Goal: Task Accomplishment & Management: Complete application form

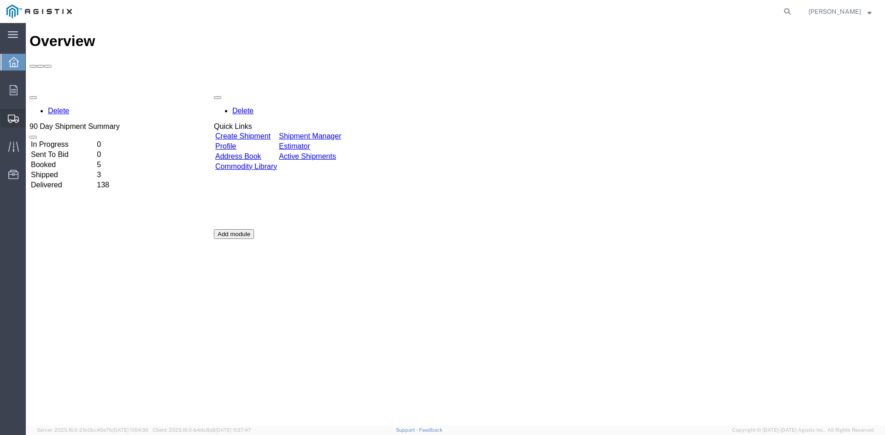
click at [0, 0] on span "Create Shipment" at bounding box center [0, 0] width 0 height 0
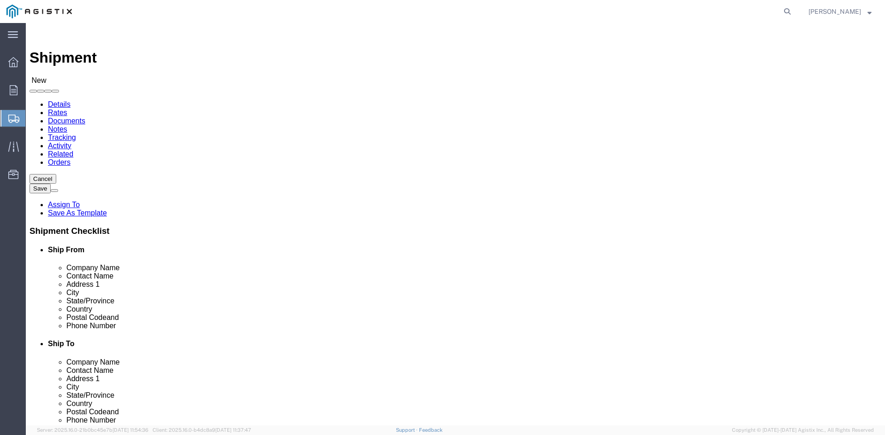
select select
click select "Select PG&E Power Partners"
select select "9596"
click select "Select PG&E Power Partners"
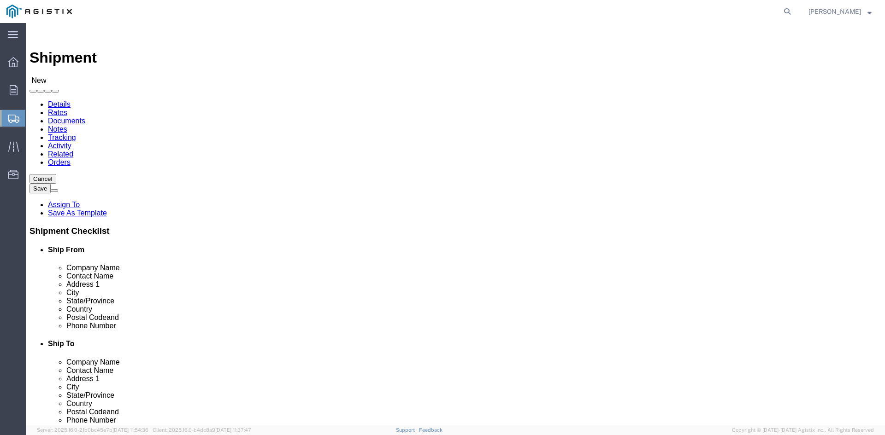
select select
click input "text"
type input "Amanda"
click p "- Power Partners LLC - (Amanda Brown) 200 Newton Bridge Road, Athens, GA, 30607…"
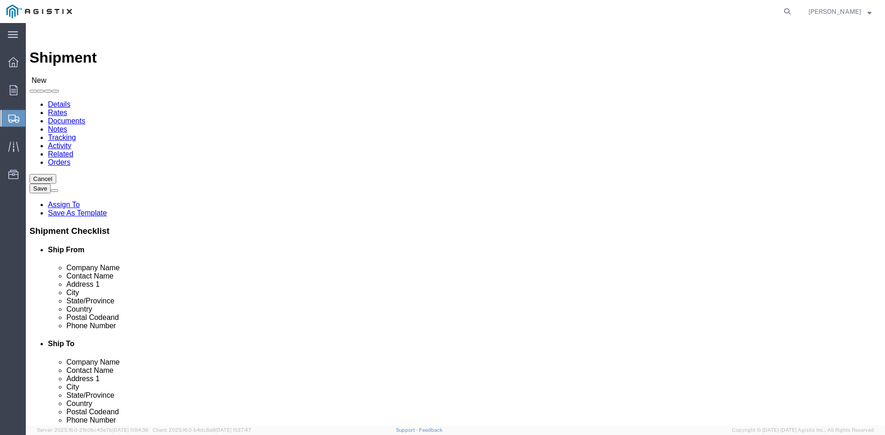
select select "GA"
type input "Amanda Brown"
click select "Select All Others Fremont DC Fresno DC Wheatland DC"
select select "23082"
click select "Select All Others Fremont DC Fresno DC Wheatland DC"
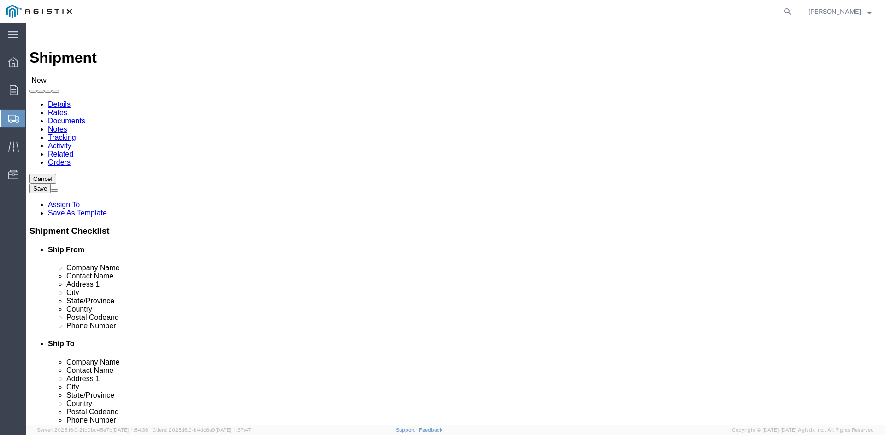
click input "text"
type input "Receiving"
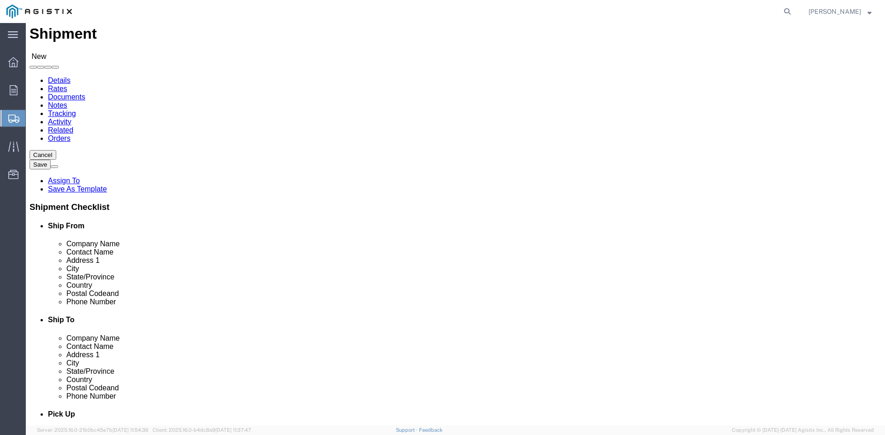
scroll to position [46, 0]
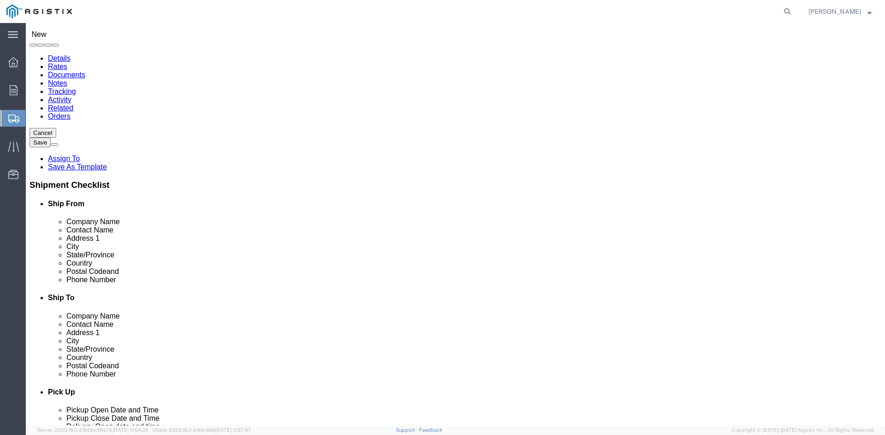
click p "- PGE - (Receiving Department) 4101 S Airport way, Stockton, CA, 95206, US"
select select "CA"
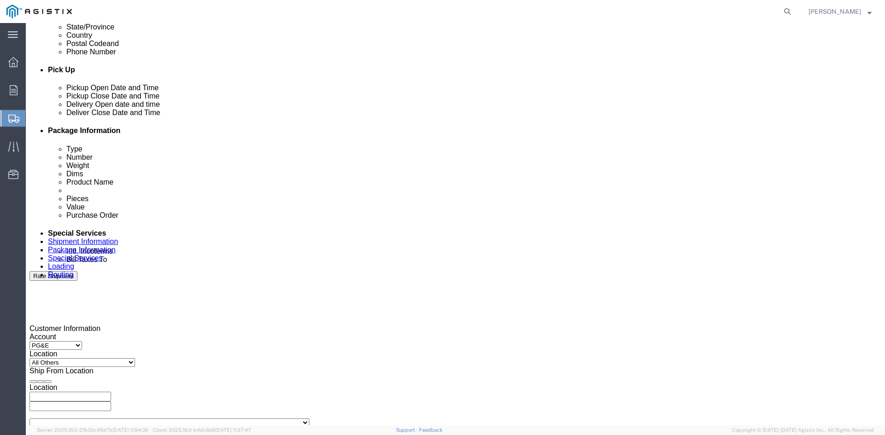
scroll to position [415, 0]
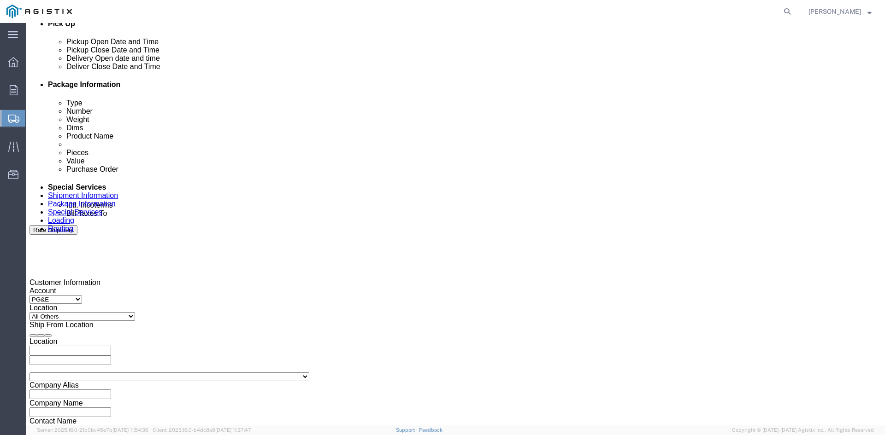
type input "Receiving Department"
click div "Pickup Start Date Pickup Start Time Pickup Open Date and Time Aug 14 2025 11:00…"
click div "Aug 14 2025 11:00 AM"
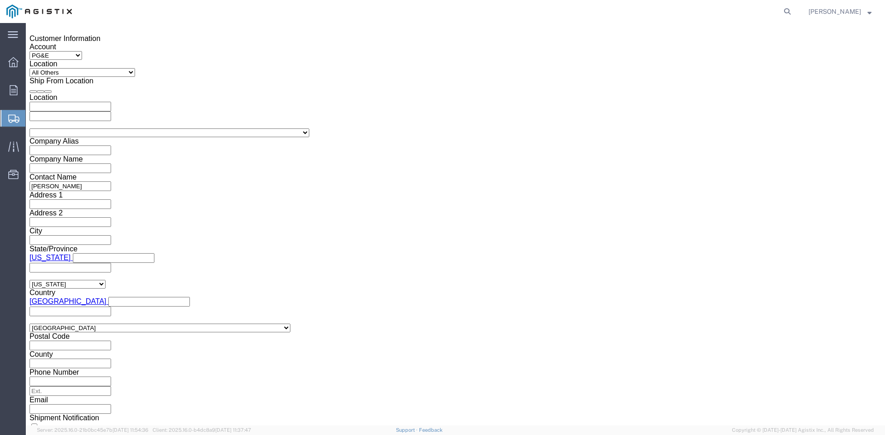
click button "Apply"
drag, startPoint x: 237, startPoint y: 87, endPoint x: 243, endPoint y: 93, distance: 8.5
click div "Aug 18 2025 12:00 PM"
type input "5:00 PM"
click button "Apply"
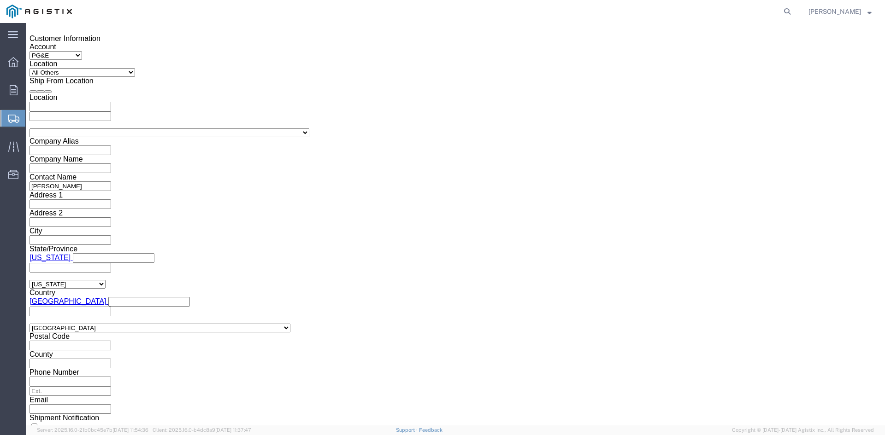
click div
click input "6:00 PM"
click input "7:00 PM"
click input "7:30 PM"
type input "7:30 AM"
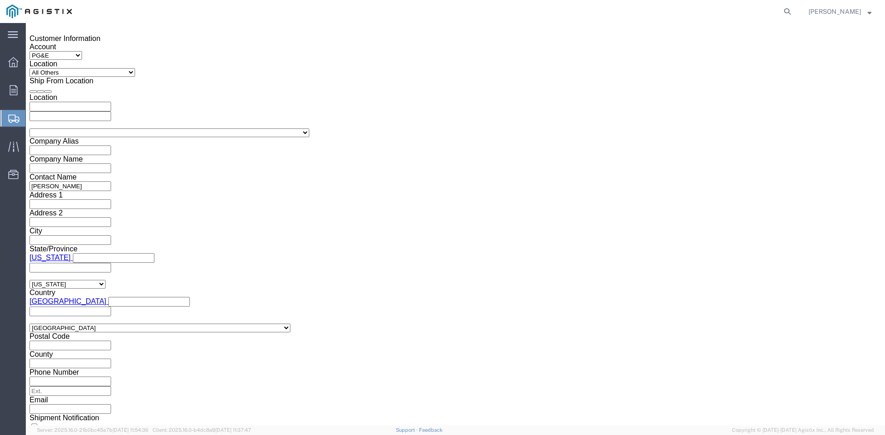
click button "Apply"
click div
drag, startPoint x: 545, startPoint y: 255, endPoint x: 556, endPoint y: 255, distance: 10.6
click input "2:30 AM"
click input "2:00 AM"
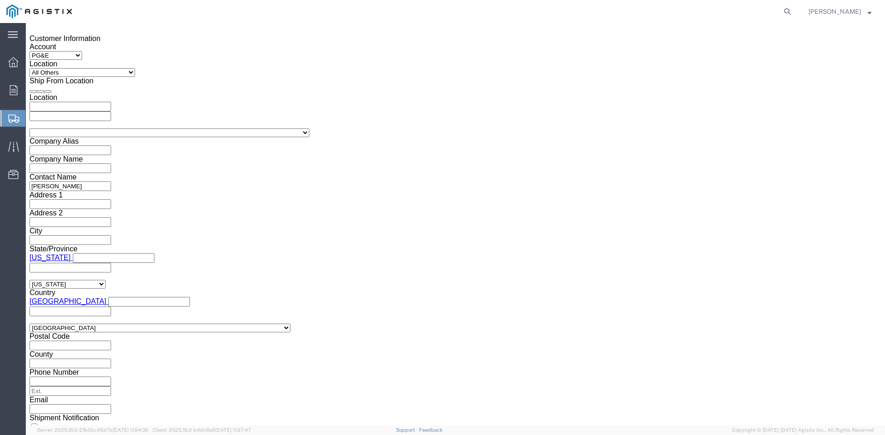
type input "2:00 PM"
click button "Apply"
click input "text"
type input "3501398145"
click select "Select Account Type Activity ID Airline Appointment Number ASN Batch Request # …"
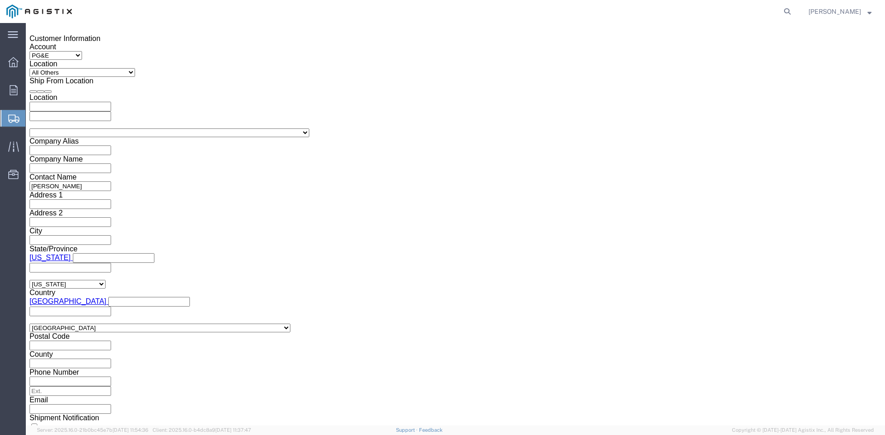
select select "BOL"
click select "Select Account Type Activity ID Airline Appointment Number ASN Batch Request # …"
click input "text"
type input "9823630"
click select "Select Air Less than Truckload Multi-Leg Ocean Freight Rail Small Parcel Truckl…"
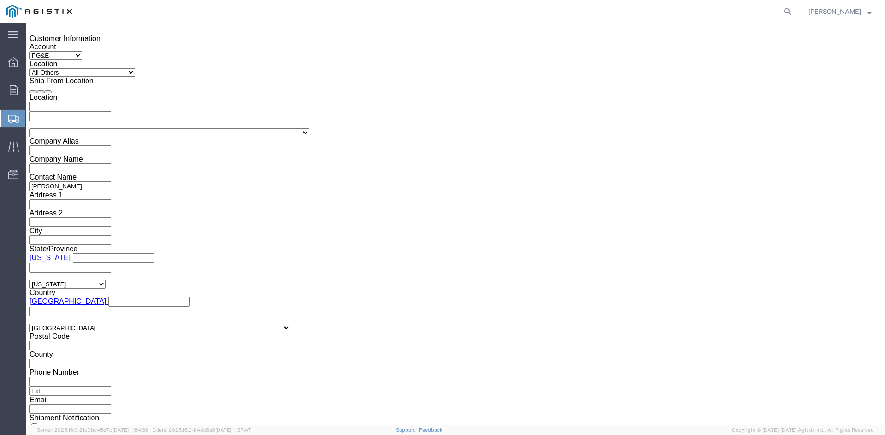
select select "TL"
click select "Select Air Less than Truckload Multi-Leg Ocean Freight Rail Small Parcel Truckl…"
click select "Select 1-Ton (PSS) 10 Wheel 10 Yard Dump Truck 20 Yard Dump Truck Bobtail Botto…"
select select "FLBD"
click select "Select 1-Ton (PSS) 10 Wheel 10 Yard Dump Truck 20 Yard Dump Truck Bobtail Botto…"
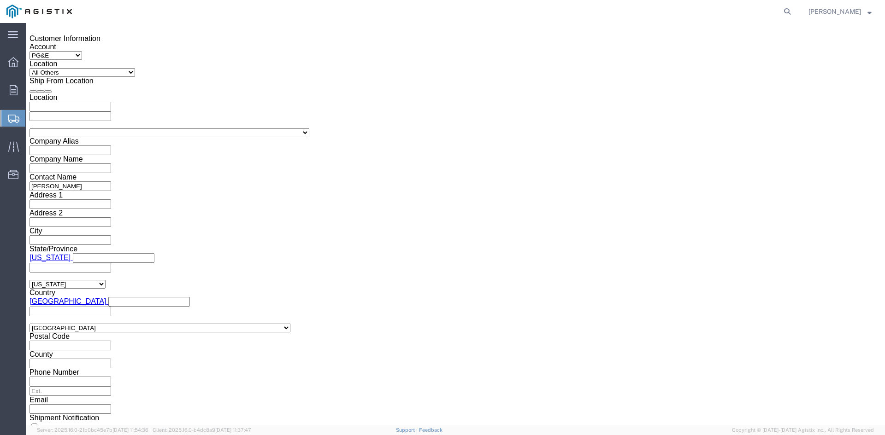
click button "Continue"
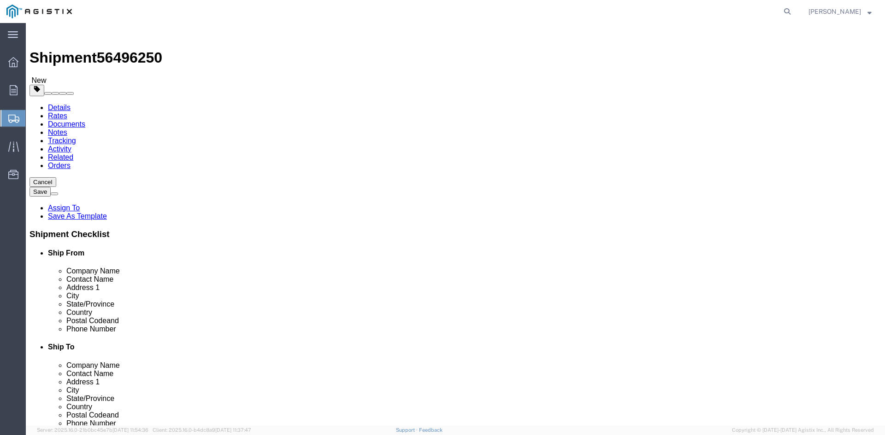
click select "Select Bulk Bundle(s) Cardboard Box(es) Carton(s) Crate(s) Drum(s) (Fiberboard)…"
select select "PSNS"
click select "Select Bulk Bundle(s) Cardboard Box(es) Carton(s) Crate(s) Drum(s) (Fiberboard)…"
drag, startPoint x: 129, startPoint y: 176, endPoint x: 137, endPoint y: 178, distance: 8.4
click input "text"
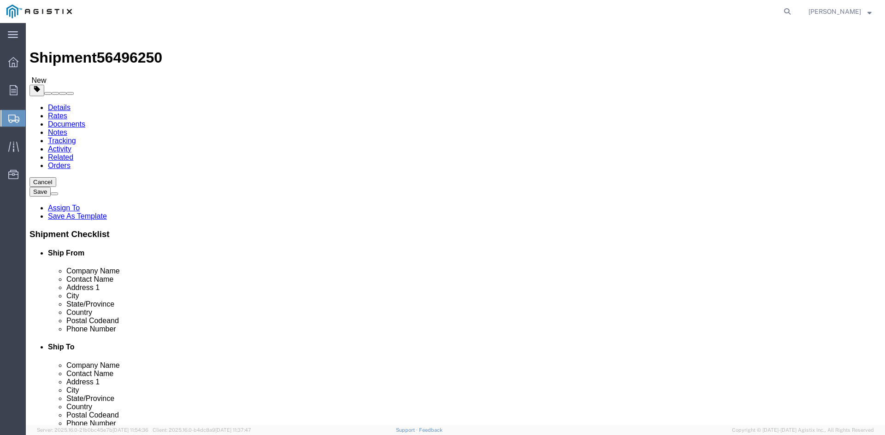
type input "1"
drag, startPoint x: 135, startPoint y: 192, endPoint x: 104, endPoint y: 193, distance: 30.9
click div "Number 1"
type input "88"
click input "text"
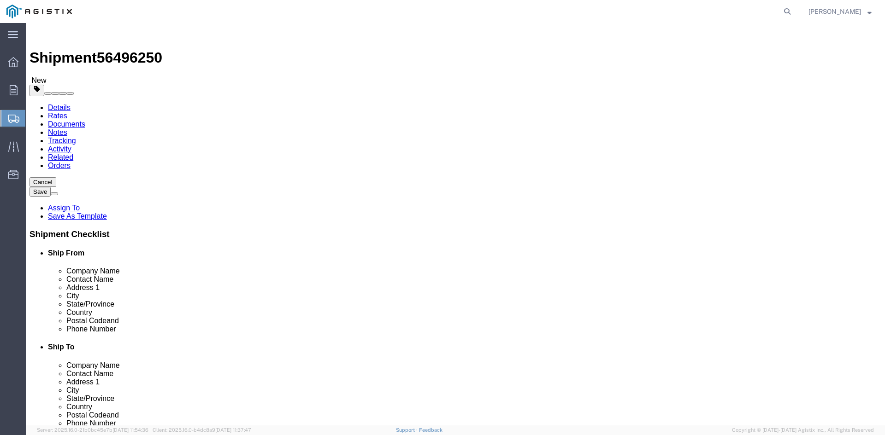
type input "24"
click input "text"
type input "24"
click input "text"
type input "34.75"
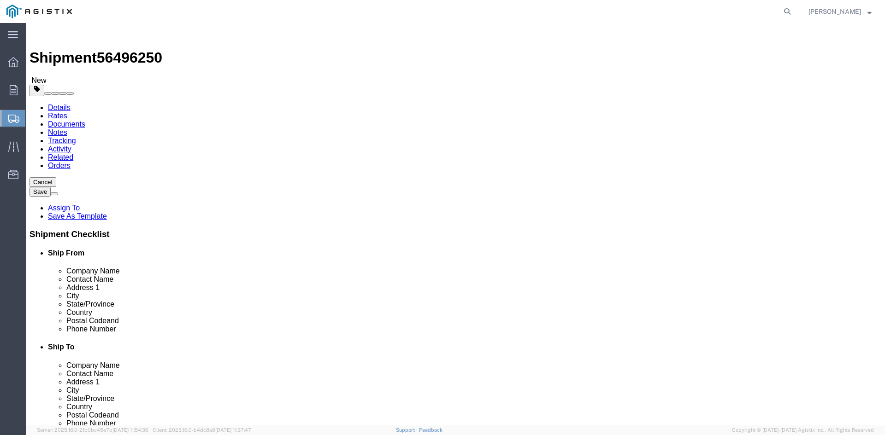
drag, startPoint x: 150, startPoint y: 230, endPoint x: 119, endPoint y: 231, distance: 31.3
click div "0.00 Select kgs lbs"
type input "29858.26"
click span
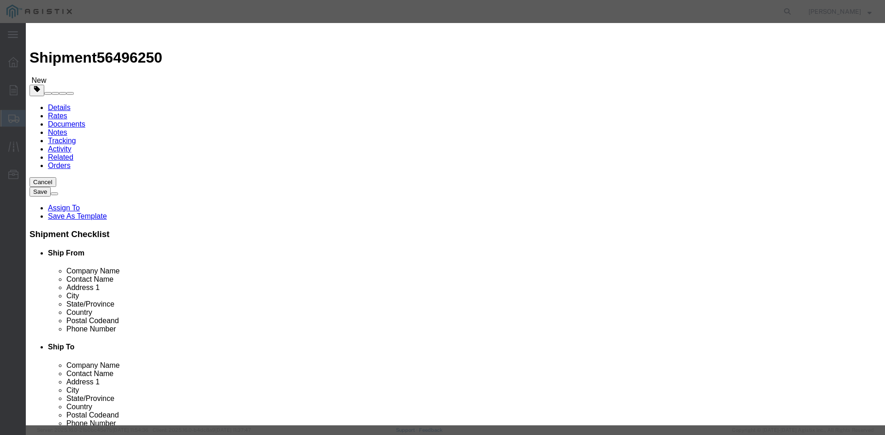
click input "text"
drag, startPoint x: 340, startPoint y: 70, endPoint x: 246, endPoint y: 69, distance: 93.1
click div "Product Name Overhead Transformer"
type input "Overhead Transformer"
drag, startPoint x: 283, startPoint y: 88, endPoint x: 229, endPoint y: 86, distance: 53.9
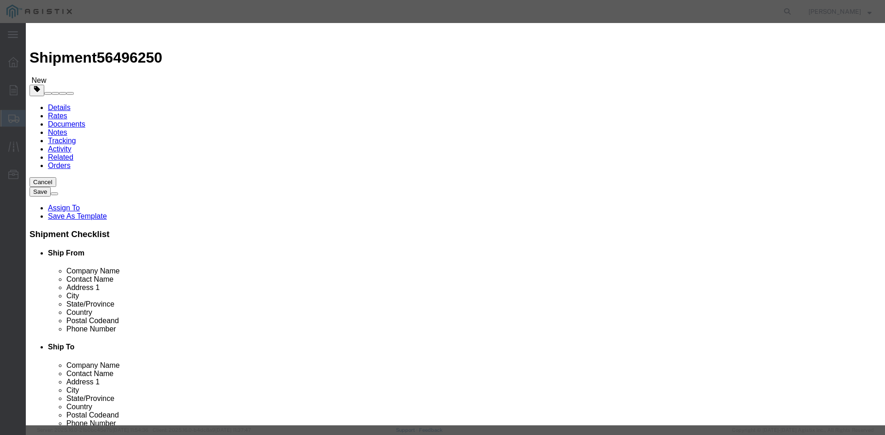
click div "Pieces Number of pieces inside all the packages 0 Select Bag Barrels 100Board F…"
type input "88"
click input "text"
type input "1"
click select "Select 50 55 60 65 70 85 92.5 100 125 175 250 300 400"
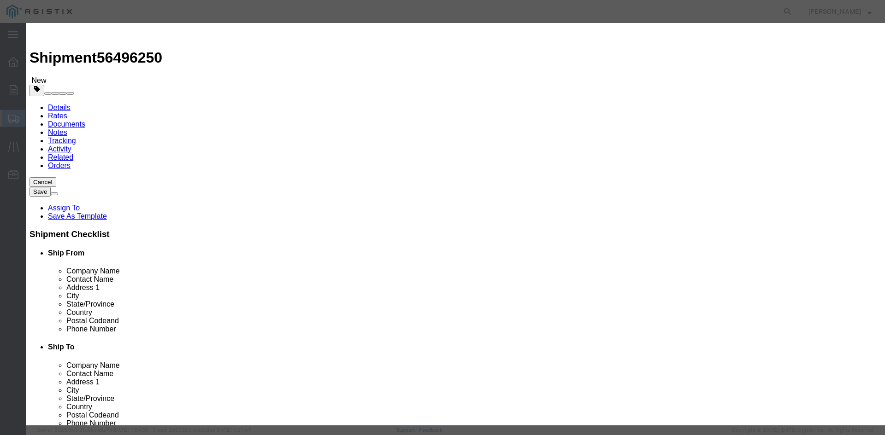
select select "55"
click select "Select 50 55 60 65 70 85 92.5 100 125 175 250 300 400"
click button "Save & Close"
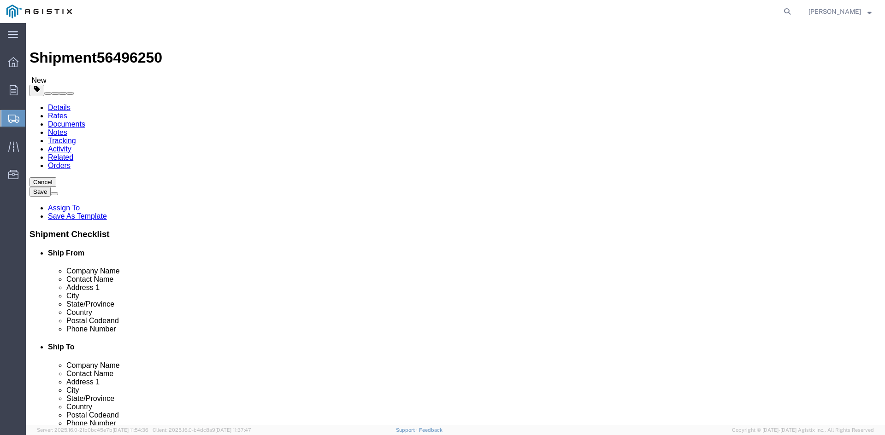
click link "Add Package"
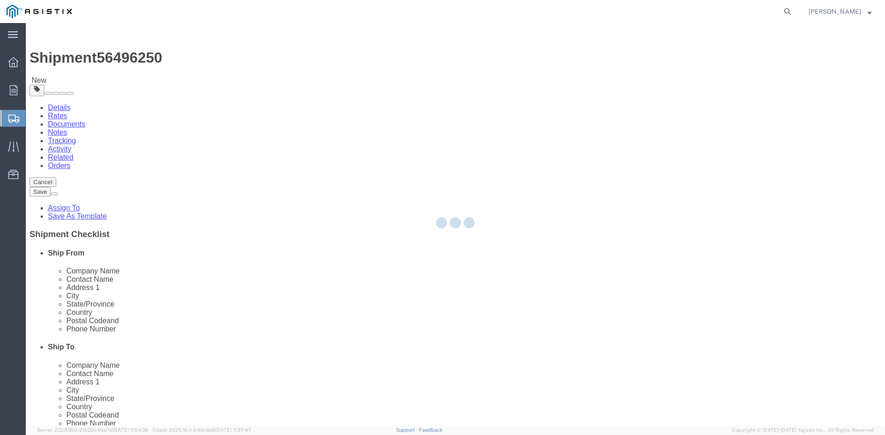
select select "PSNS"
select select "CBOX"
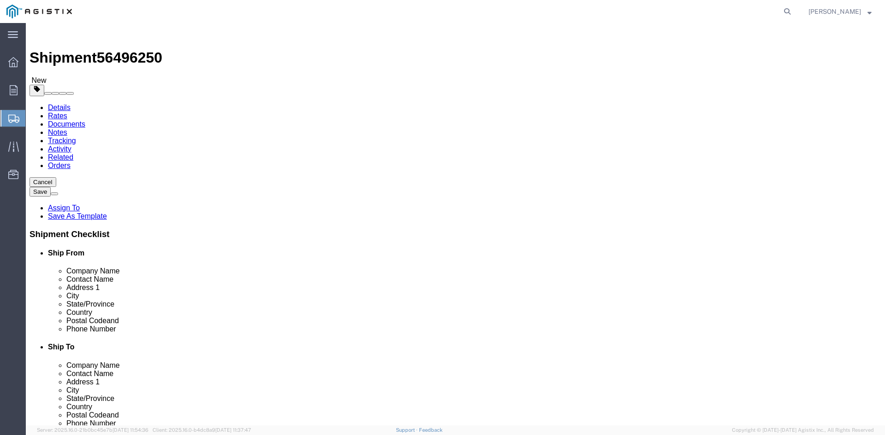
click span "button"
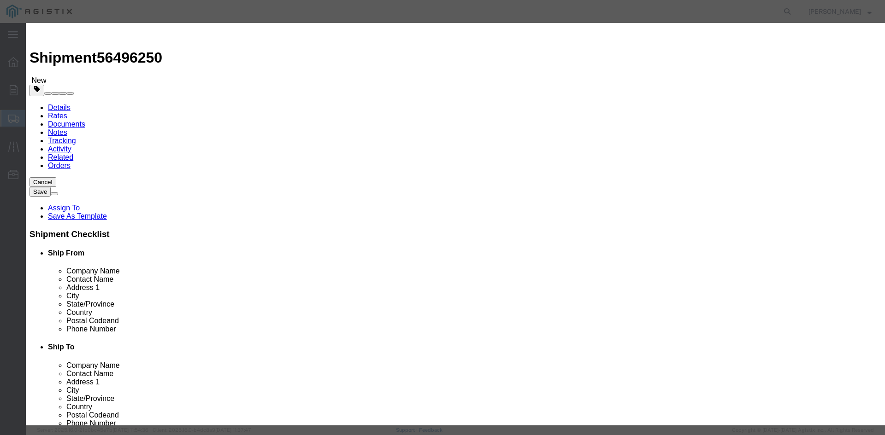
click button "Yes"
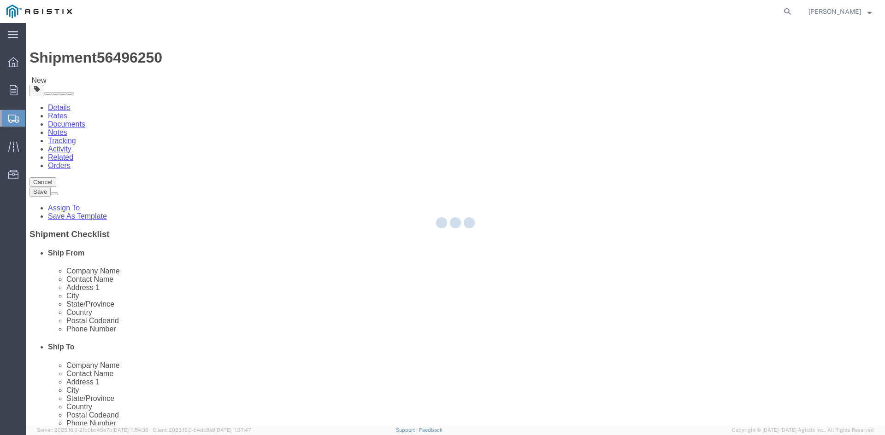
select select "PSNS"
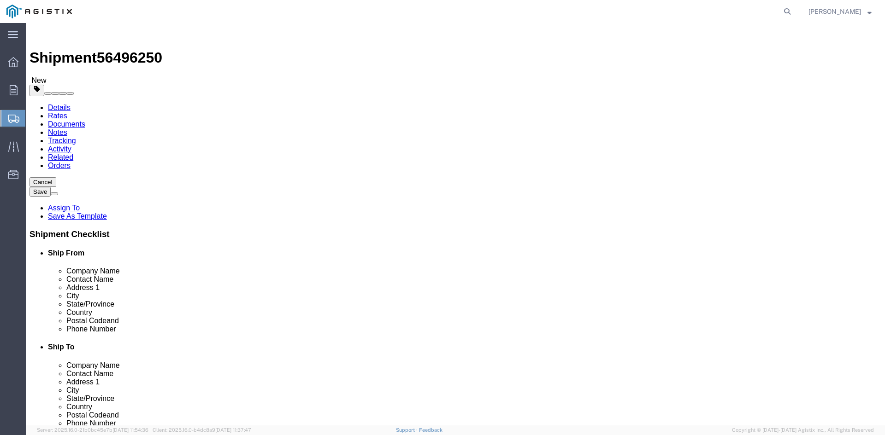
click icon
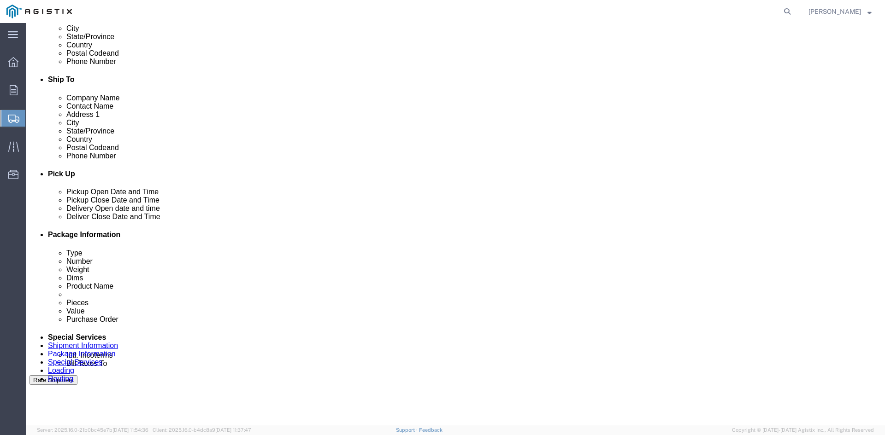
scroll to position [323, 0]
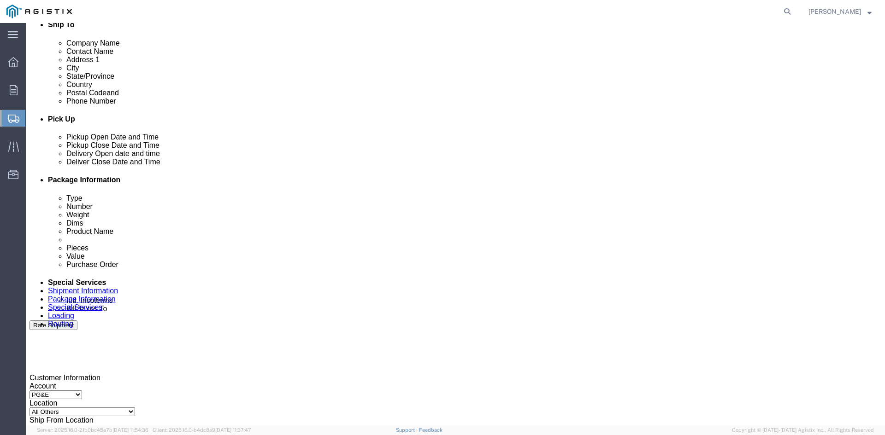
drag, startPoint x: 147, startPoint y: 363, endPoint x: 152, endPoint y: 364, distance: 5.1
click input "text"
type input "tristang@ats-inc.com"
type input "customer.service@powerpartners-usa.com"
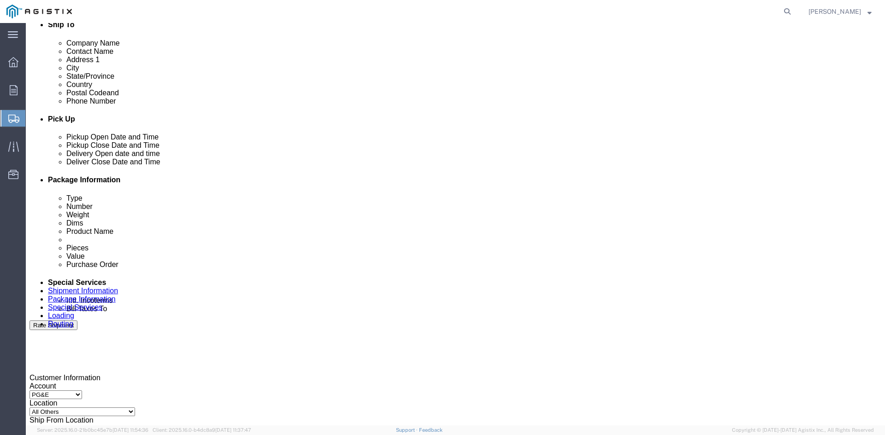
type input "tristang@ats-inc.com,customer.service@powerpartners-usa.com"
type input "z"
type input "tristang@ats-inc.com,customer.service@powerpartners-usa.com,zachmo@ats-inc.com"
type input "s"
type input "tristang@ats-inc.com,customer.service@powerpartners-usa.com,zachmo@ats-inc.com,…"
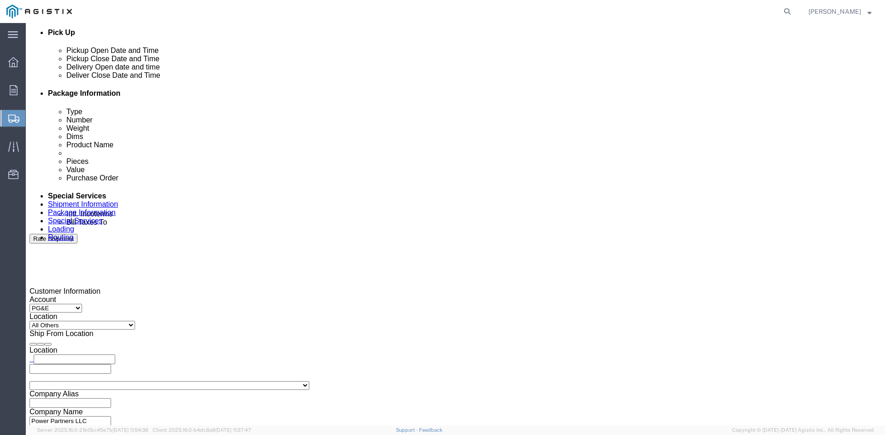
scroll to position [461, 0]
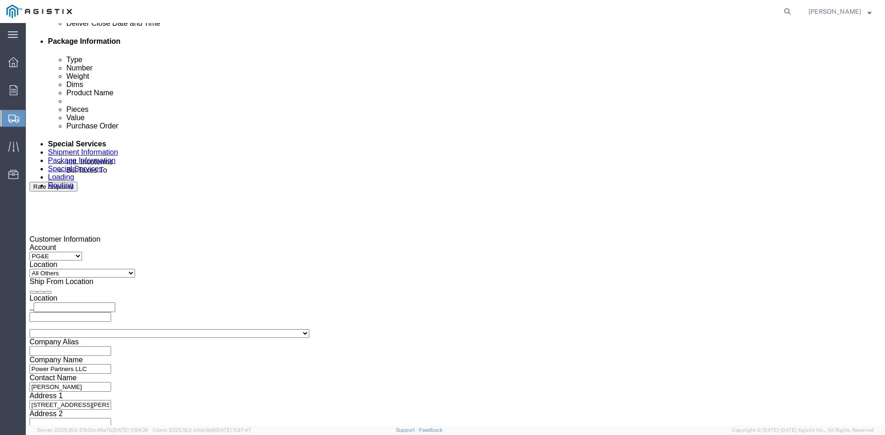
type input "ke"
type input "tristang@ats-inc.com,customer.service@powerpartners-usa.com,zachmo@ats-inc.com,…"
type input "pri"
type input "tristang@ats-inc.com,customer.service@powerpartners-usa.com,zachmo@ats-inc.com,…"
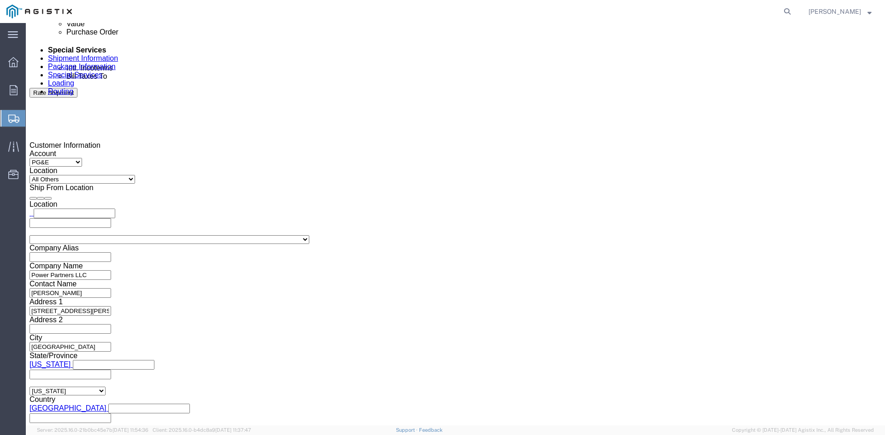
scroll to position [558, 0]
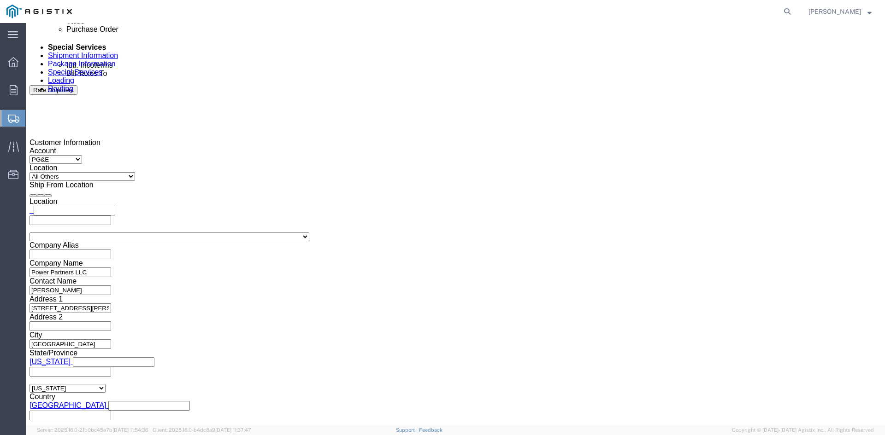
drag, startPoint x: 745, startPoint y: 384, endPoint x: 640, endPoint y: 365, distance: 106.7
click button "Rate Shipment"
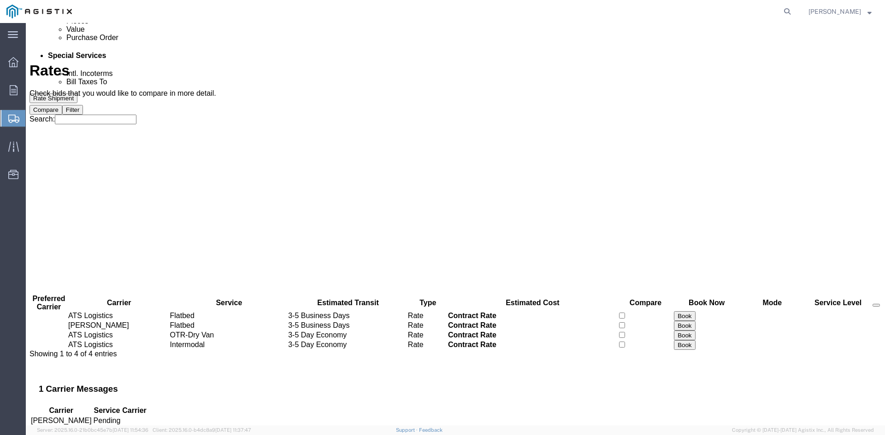
scroll to position [0, 0]
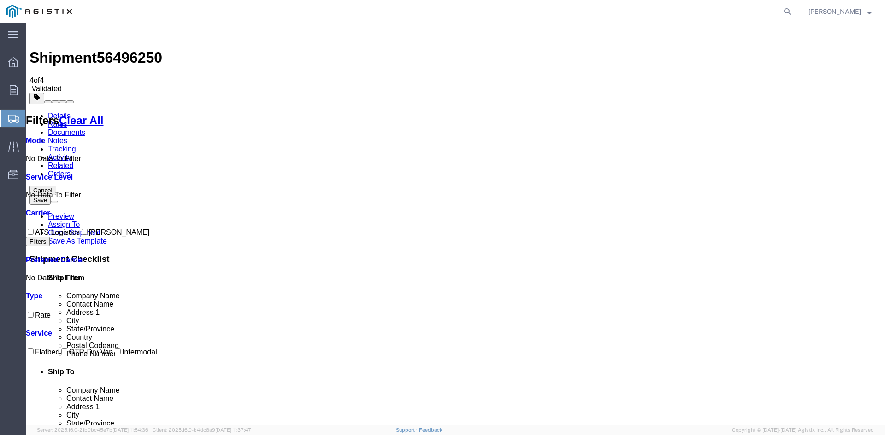
drag, startPoint x: 38, startPoint y: 190, endPoint x: 50, endPoint y: 191, distance: 12.0
click at [34, 229] on input "ATS Logistics" at bounding box center [31, 232] width 6 height 6
checkbox input "true"
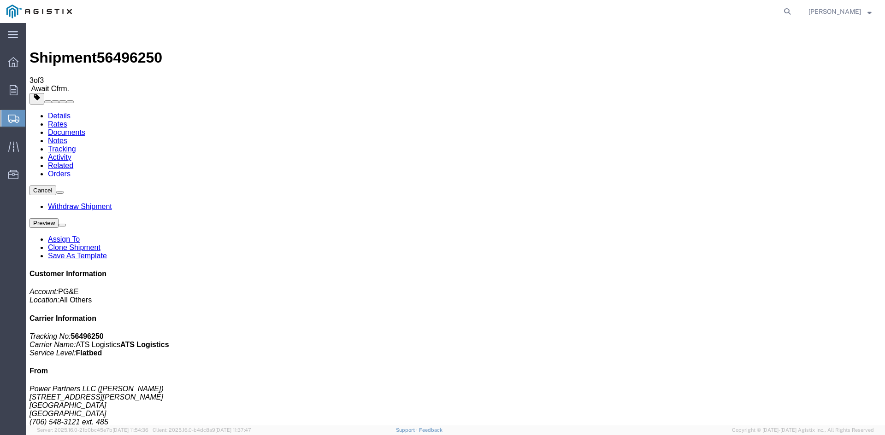
click at [0, 0] on span "Create Shipment" at bounding box center [0, 0] width 0 height 0
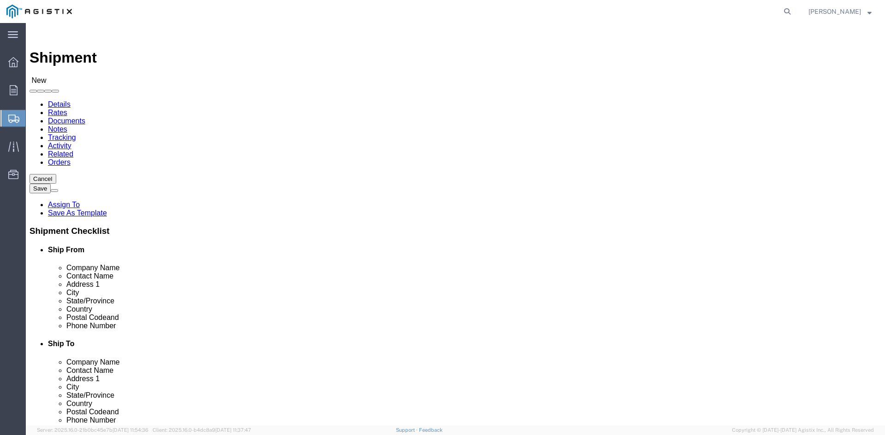
click select "Select PG&E Power Partners"
select select "9596"
click select "Select PG&E Power Partners"
select select
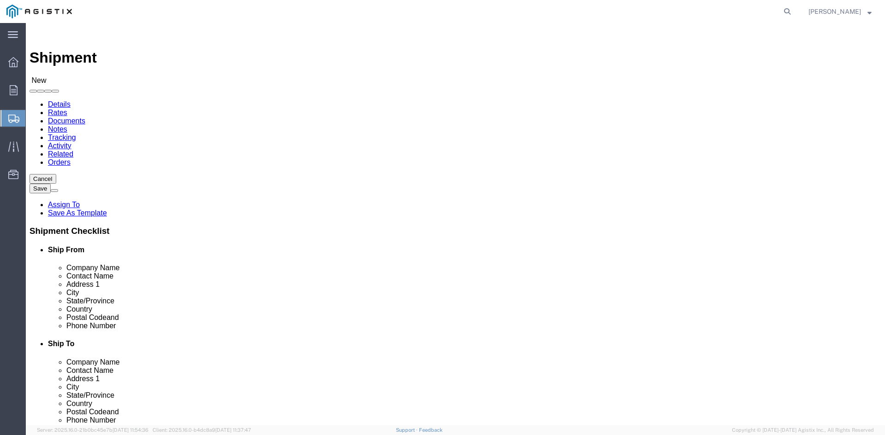
click input "text"
type input "Amanda"
click p "- Power Partners LLC - (Amanda Brown) 200 Newton Bridge Road, Athens, GA, 30607…"
select select "GA"
type input "Amanda Brown"
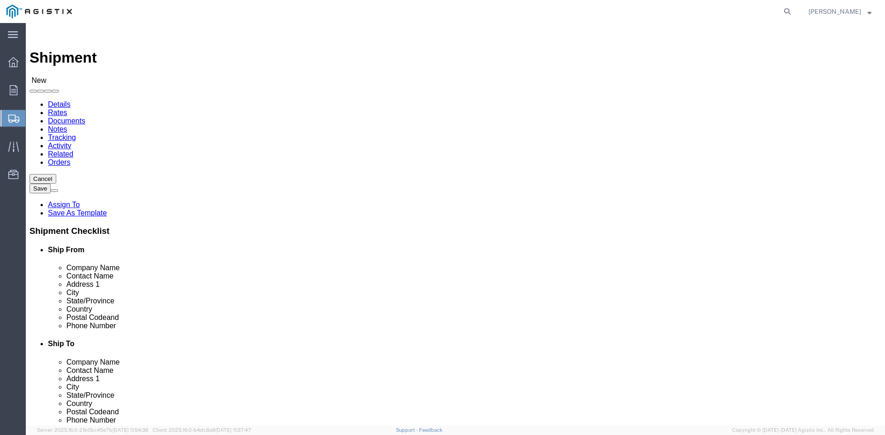
click select "Select All Others Fremont DC Fresno DC Wheatland DC"
select select "23082"
click select "Select All Others Fremont DC Fresno DC Wheatland DC"
drag, startPoint x: 463, startPoint y: 265, endPoint x: 478, endPoint y: 264, distance: 14.8
click input "text"
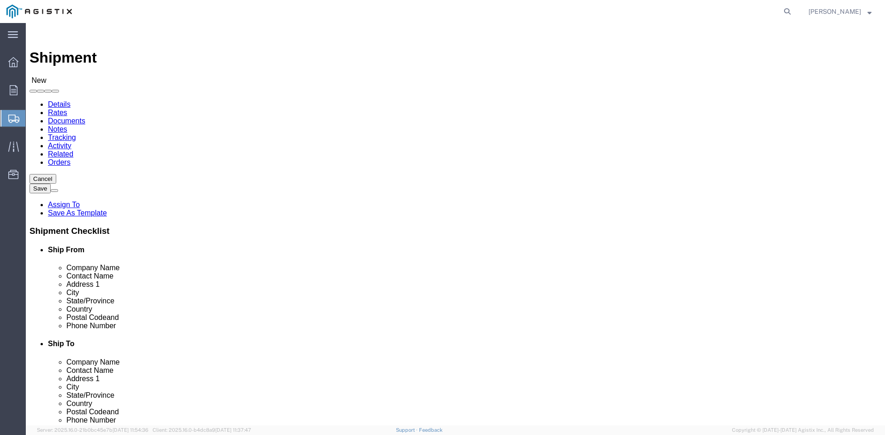
type input "Receiving"
click p "- PGE - (Receiving Department) 4101 S Airport way, Stockton, CA, 95206, US"
select select "CA"
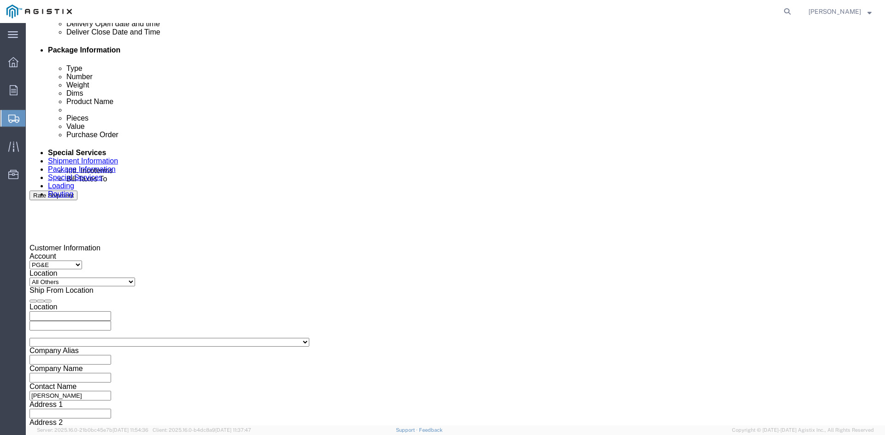
scroll to position [507, 0]
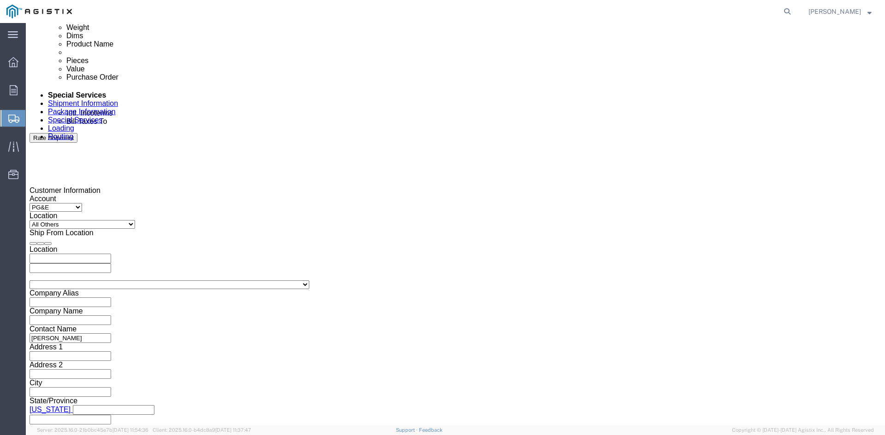
type input "Receiving Department"
click div "Pickup Start Date Pickup Start Time Pickup Open Date and Time Aug 14 2025 11:00…"
click div "Aug 14 2025 11:00 AM"
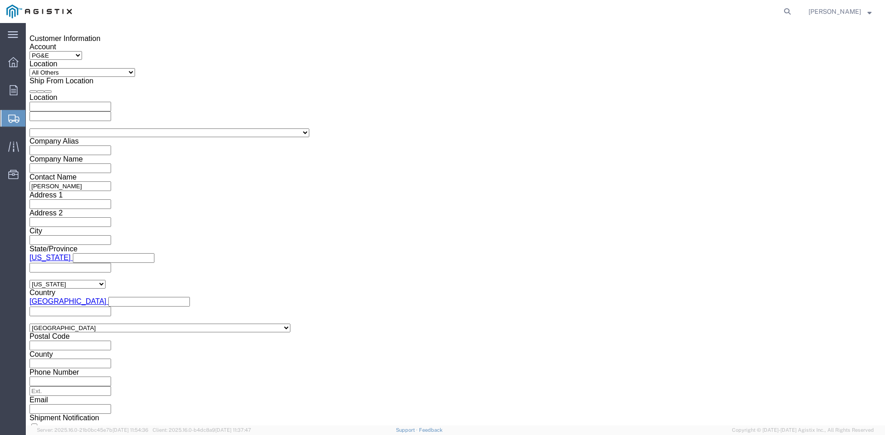
click button "Apply"
click div "Aug 18 2025 12:00 PM"
type input "5:00 PM"
click button "Apply"
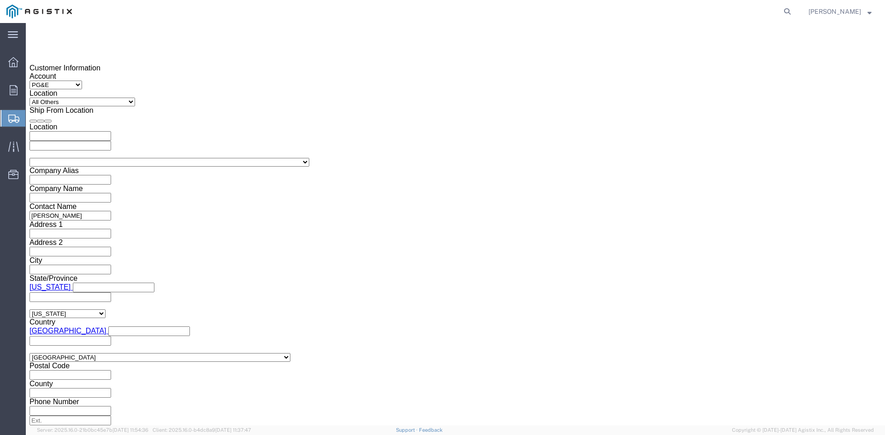
scroll to position [613, 0]
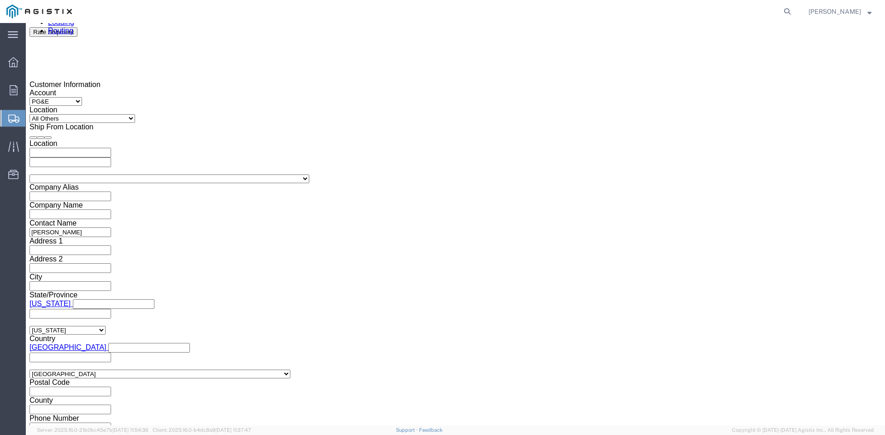
click div
drag, startPoint x: 383, startPoint y: 301, endPoint x: 388, endPoint y: 300, distance: 5.1
click input "6:00 PM"
drag, startPoint x: 391, startPoint y: 300, endPoint x: 407, endPoint y: 305, distance: 16.8
click input "7:00 PM"
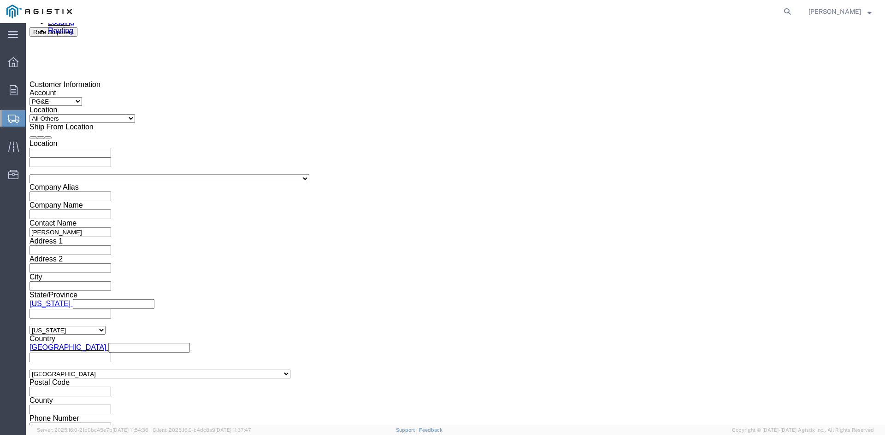
click input "7:30 PM"
type input "7:30 AM"
click button "Apply"
click div
drag, startPoint x: 546, startPoint y: 303, endPoint x: 562, endPoint y: 304, distance: 15.2
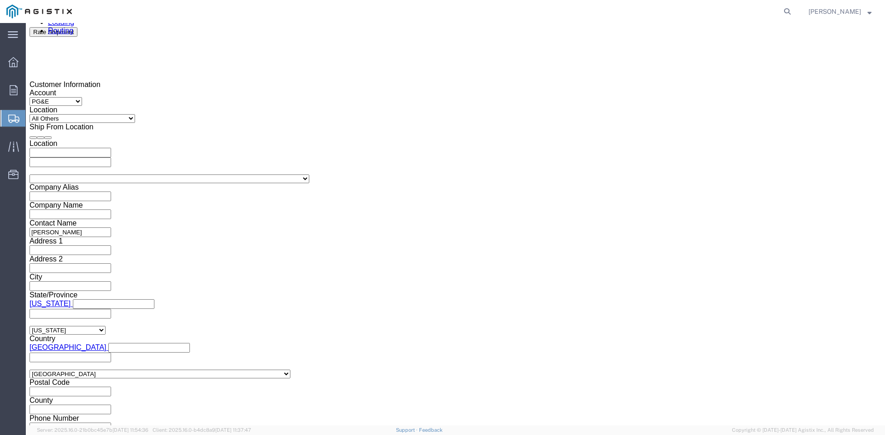
click input "2:30 AM"
click input "2:00 AM"
type input "2:00 PM"
click button "Apply"
click input "text"
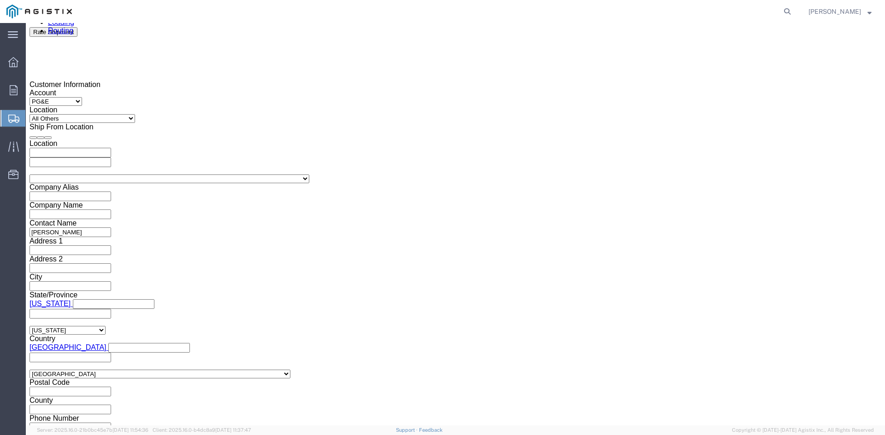
type input "3501401900"
click select "Select Account Type Activity ID Airline Appointment Number ASN Batch Request # …"
select select "BOL"
click select "Select Account Type Activity ID Airline Appointment Number ASN Batch Request # …"
click input "text"
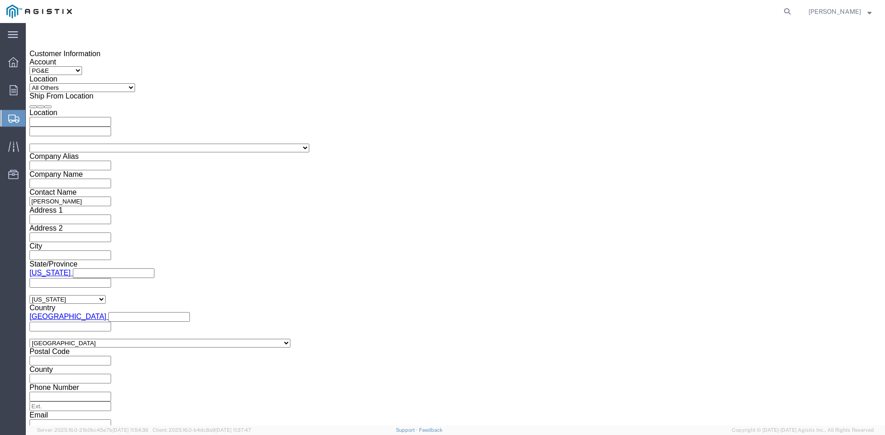
scroll to position [659, 0]
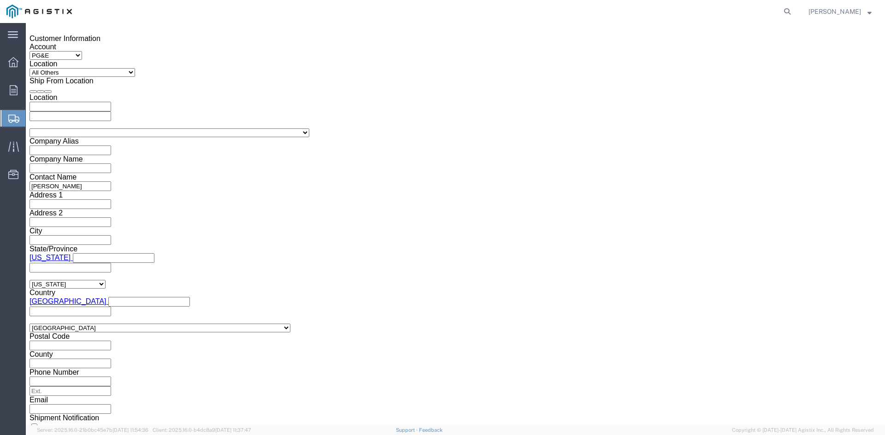
type input "9823632"
click select "Select Air Less than Truckload Multi-Leg Ocean Freight Rail Small Parcel Truckl…"
select select "TL"
click select "Select Air Less than Truckload Multi-Leg Ocean Freight Rail Small Parcel Truckl…"
click select "Select 1-Ton (PSS) 10 Wheel 10 Yard Dump Truck 20 Yard Dump Truck Bobtail Botto…"
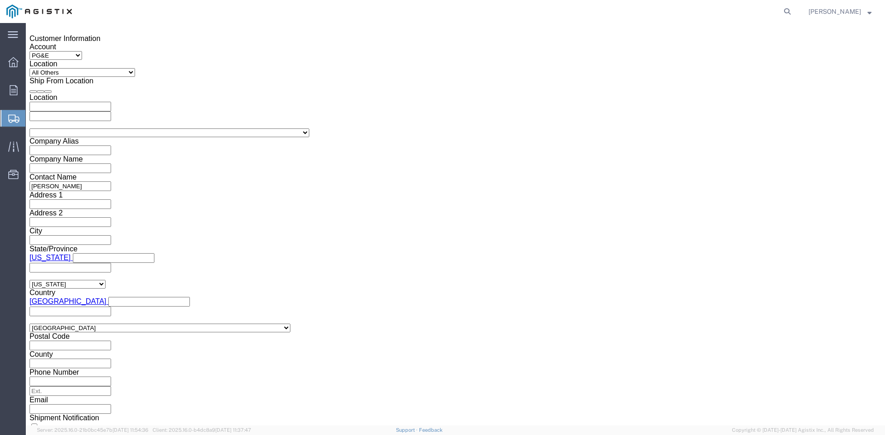
select select "FLBD"
click select "Select 1-Ton (PSS) 10 Wheel 10 Yard Dump Truck 20 Yard Dump Truck Bobtail Botto…"
click button "Continue"
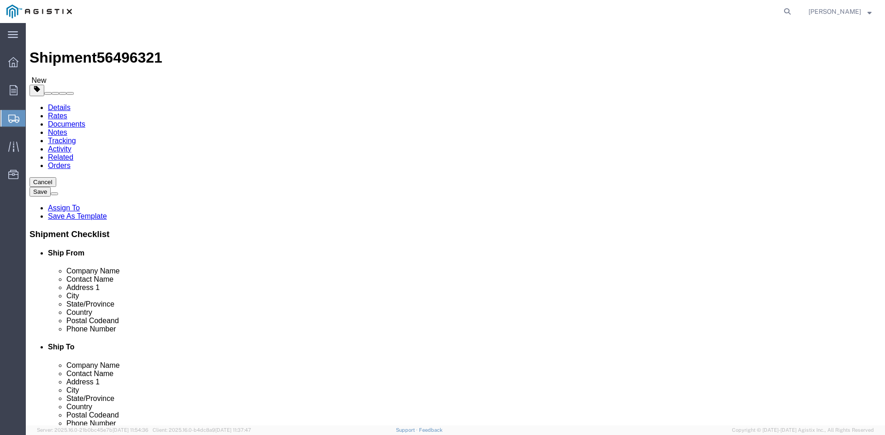
click select "Select Bulk Bundle(s) Cardboard Box(es) Carton(s) Crate(s) Drum(s) (Fiberboard)…"
select select "PSNS"
click select "Select Bulk Bundle(s) Cardboard Box(es) Carton(s) Crate(s) Drum(s) (Fiberboard)…"
drag, startPoint x: 132, startPoint y: 175, endPoint x: 158, endPoint y: 177, distance: 25.9
click input "text"
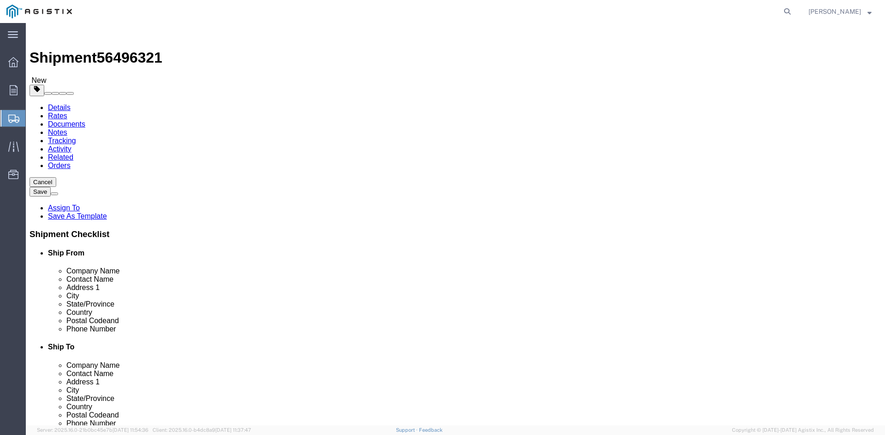
type input "1"
drag, startPoint x: 134, startPoint y: 196, endPoint x: 104, endPoint y: 197, distance: 29.5
click div "Number 1"
type input "90"
click input "text"
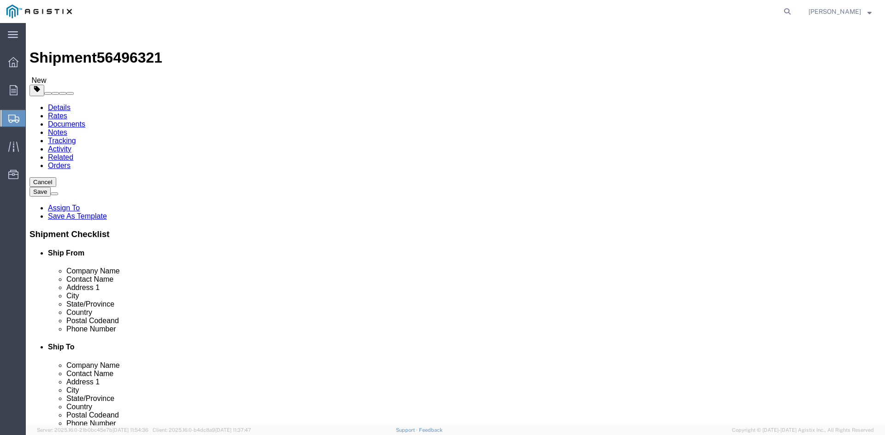
type input "24"
click input "text"
type input "24"
click input "text"
type input "34.75"
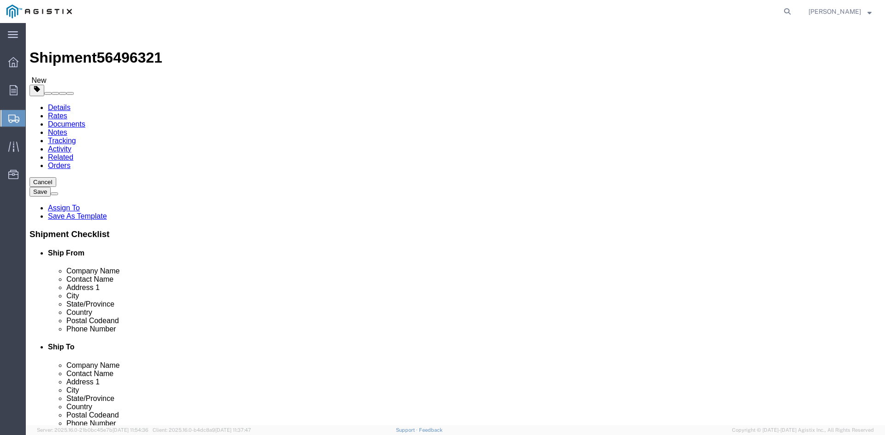
drag, startPoint x: 144, startPoint y: 230, endPoint x: 80, endPoint y: 230, distance: 63.6
click div "Weight 0.00 Select kgs lbs Ship. t°"
type input "27471.78"
click span
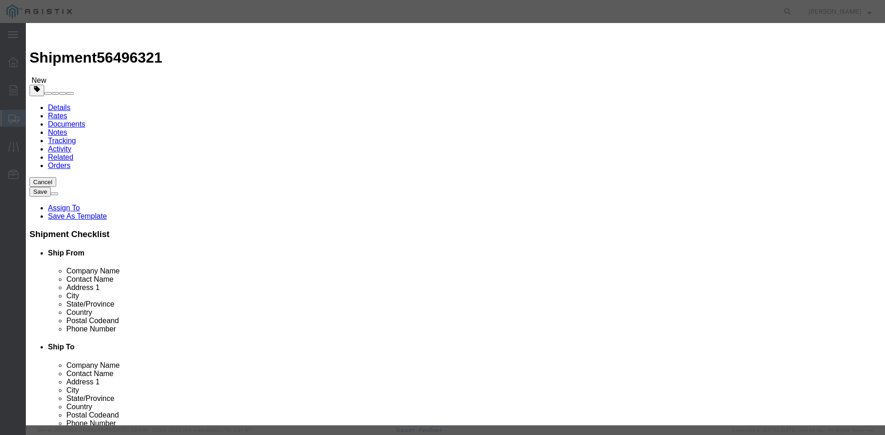
click input "text"
paste input "Overhead Transformer"
type input "Overhead Transformer"
drag, startPoint x: 278, startPoint y: 88, endPoint x: 246, endPoint y: 88, distance: 31.8
click div "Pieces 0 Select Bag Barrels 100Board Feet Bottle Box Blister Pack Carats Can Ca…"
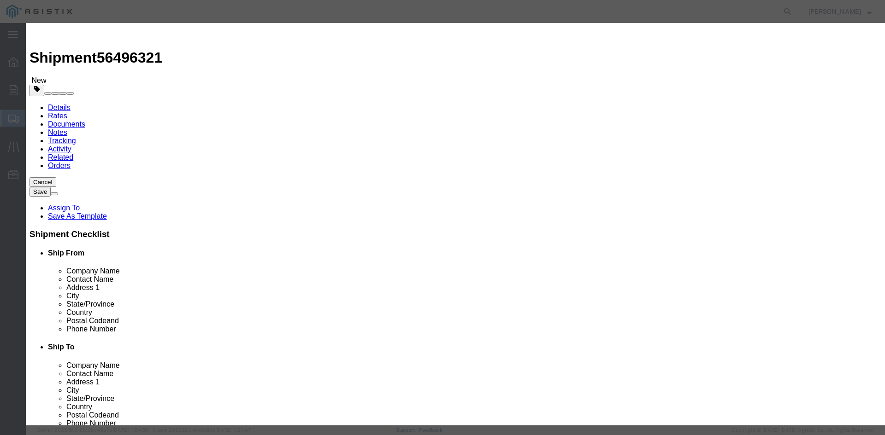
type input "90"
click input "text"
type input "1"
click select "Select 50 55 60 65 70 85 92.5 100 125 175 250 300 400"
select select "55"
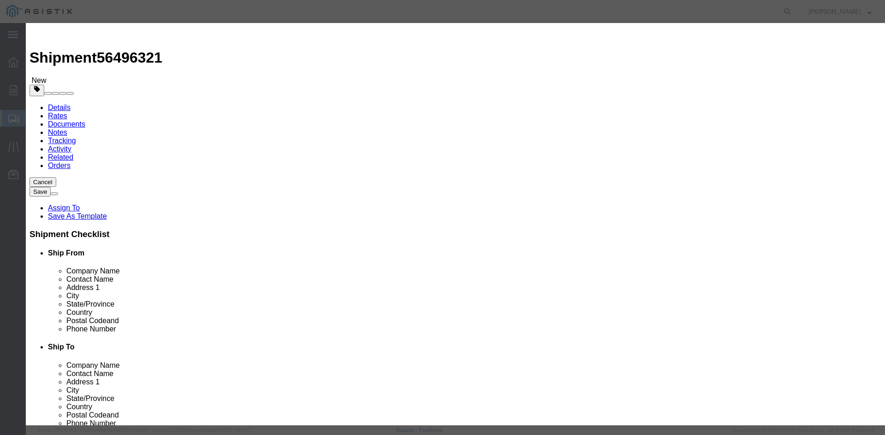
click select "Select 50 55 60 65 70 85 92.5 100 125 175 250 300 400"
click button "Save & Close"
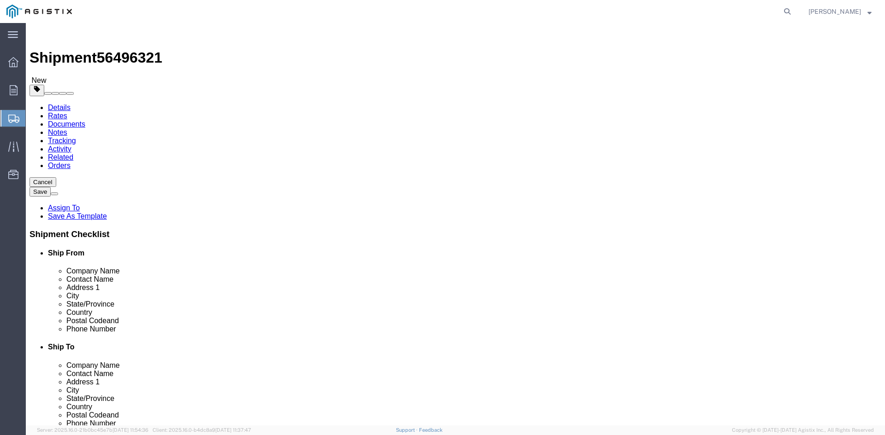
click link "Add Package"
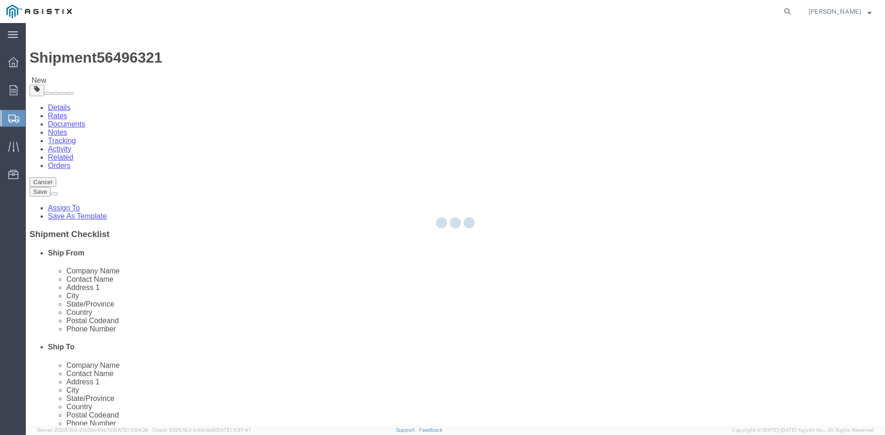
select select "PSNS"
select select "CBOX"
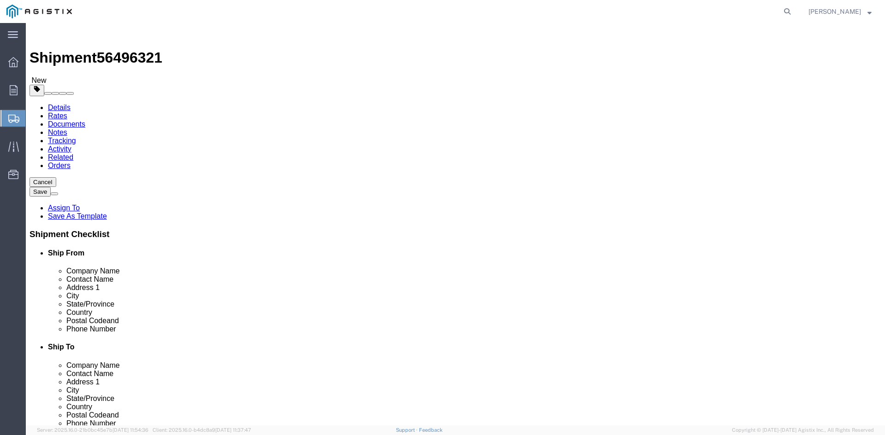
click span "button"
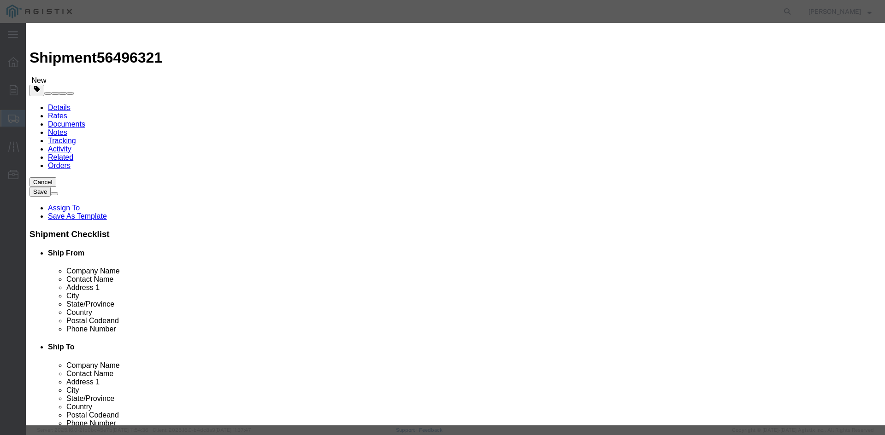
click button "Yes"
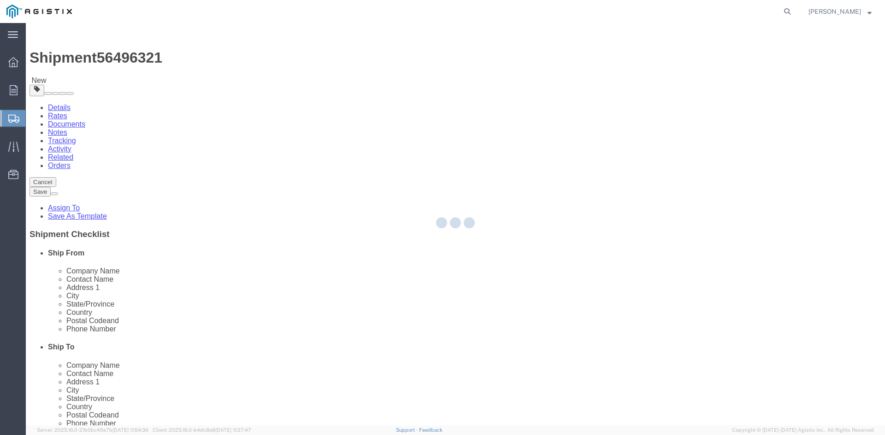
select select "PSNS"
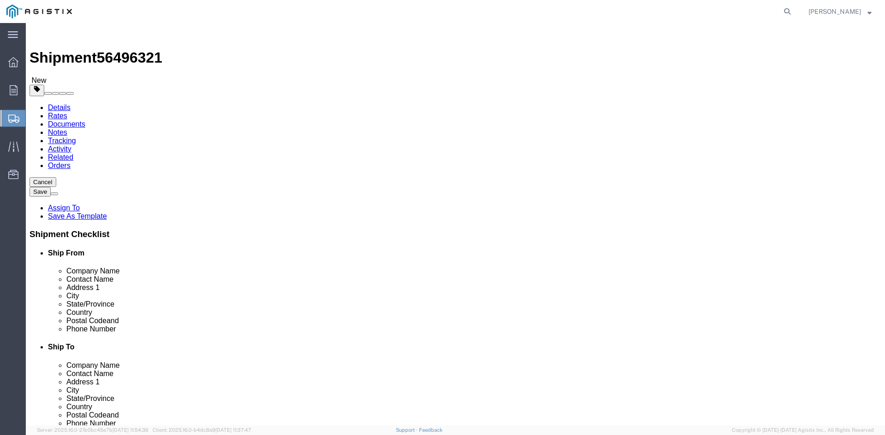
click icon
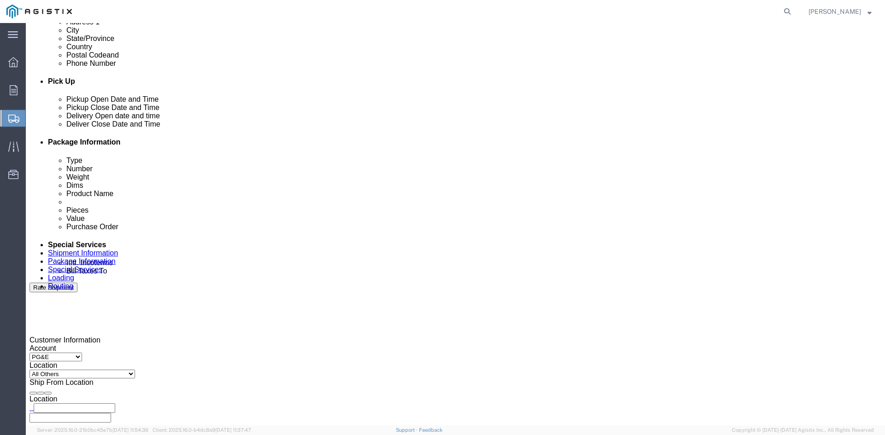
scroll to position [415, 0]
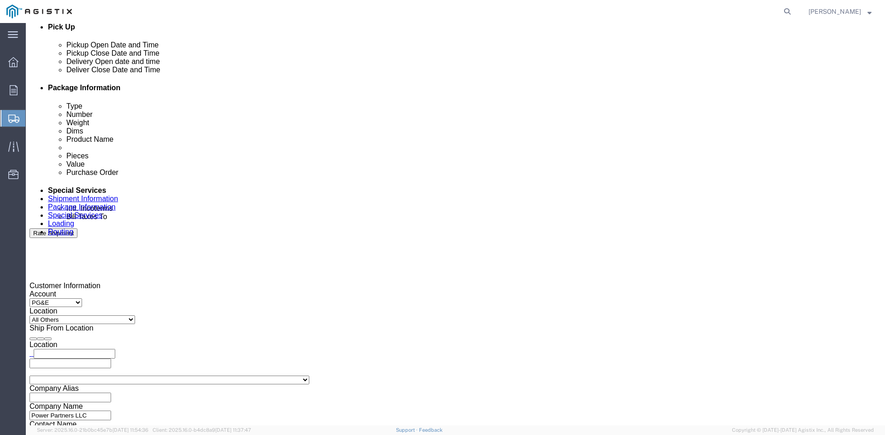
click input "text"
type input "tristang@ats-inc.com"
type input "customer.service@powerpartners-usa.com"
type input "tristang@ats-inc.com,customer.service@powerpartners-usa.com"
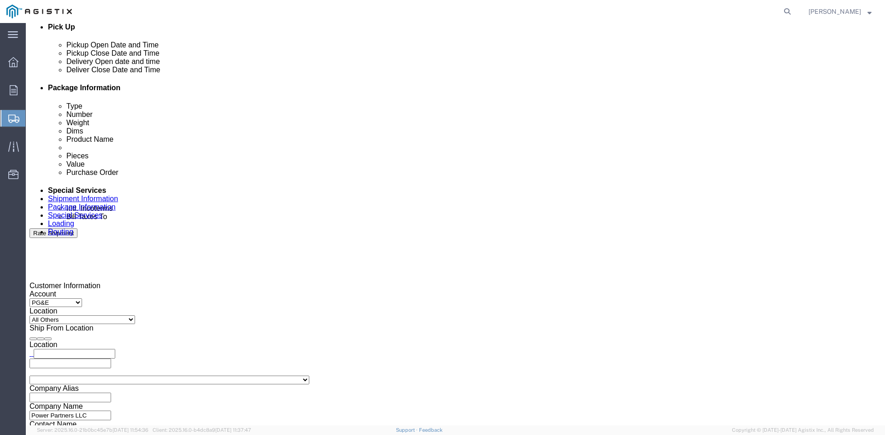
type input "z"
type input "tristang@ats-inc.com,customer.service@powerpartners-usa.com,zachmo@ats-inc.com"
type input "sh"
type input "tristang@ats-inc.com,customer.service@powerpartners-usa.com,zachmo@ats-inc.com,…"
type input "k"
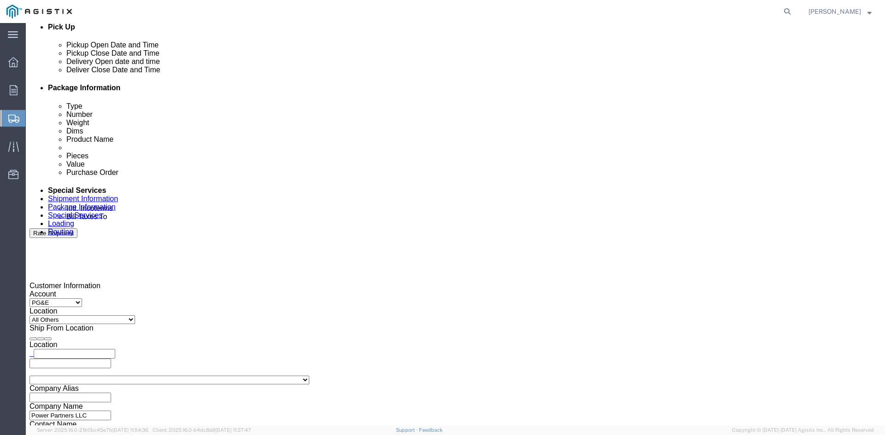
type input "tristang@ats-inc.com,customer.service@powerpartners-usa.com,zachmo@ats-inc.com,…"
type input "pri"
type input "tristang@ats-inc.com,customer.service@powerpartners-usa.com,zachmo@ats-inc.com,…"
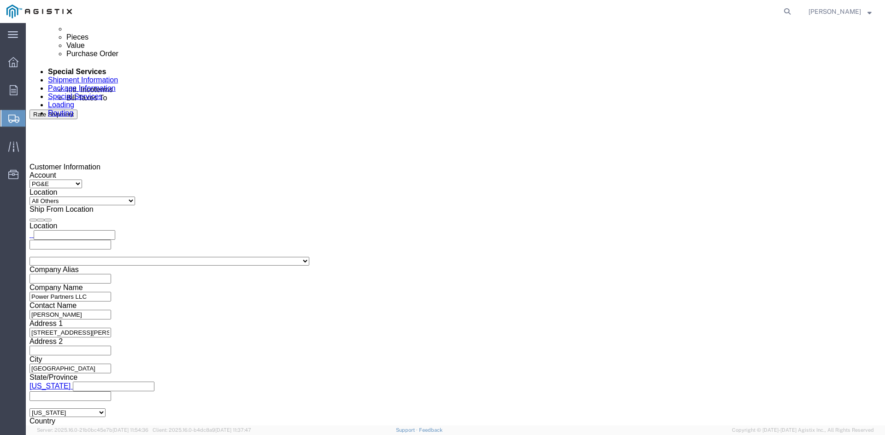
scroll to position [558, 0]
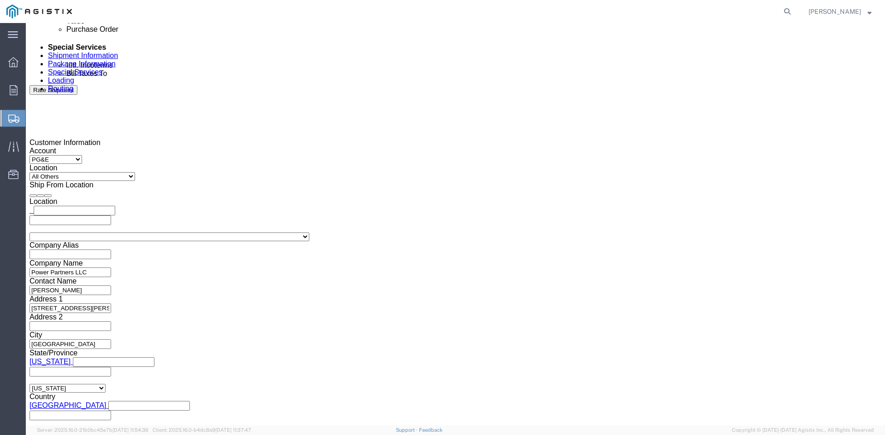
click button "Rate Shipment"
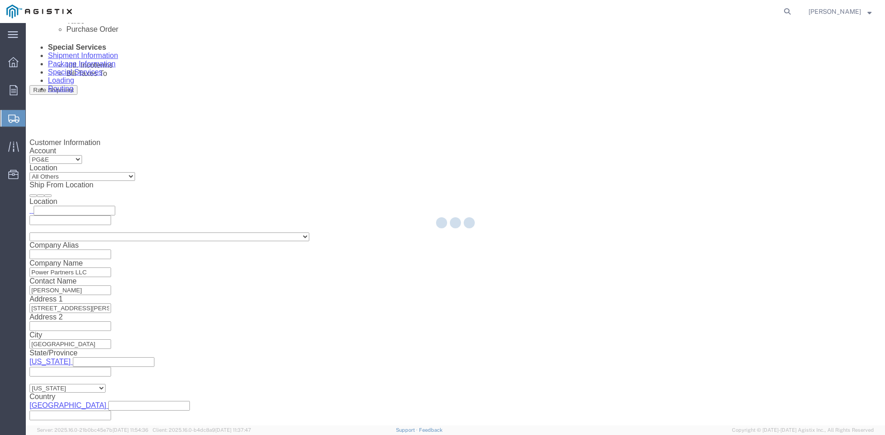
scroll to position [0, 0]
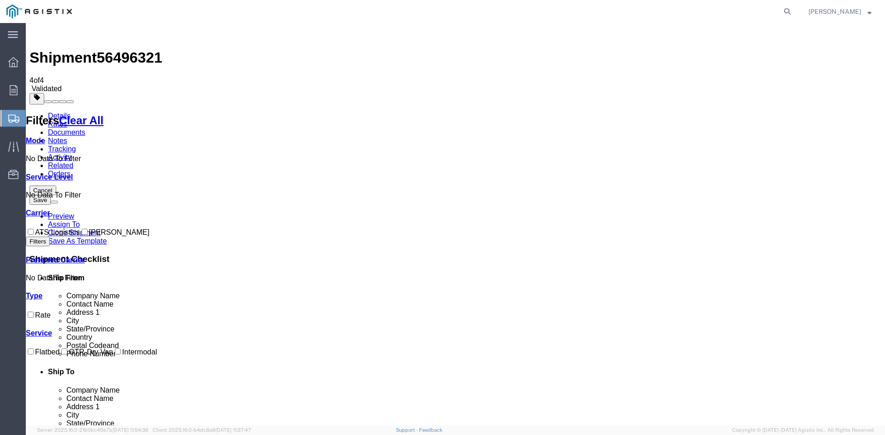
click at [34, 229] on input "ATS Logistics" at bounding box center [31, 232] width 6 height 6
checkbox input "true"
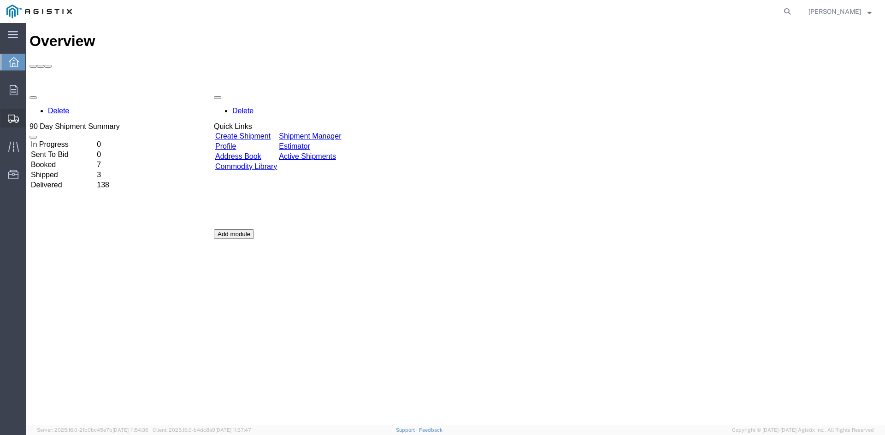
click at [0, 0] on span "Shipment Manager" at bounding box center [0, 0] width 0 height 0
